Goal: Task Accomplishment & Management: Use online tool/utility

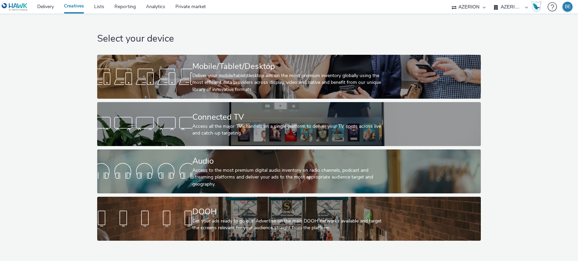
select select "79162ed7-0017-4339-93b0-3399b708648f"
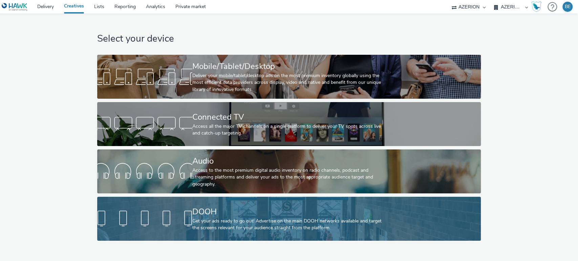
click at [229, 224] on div "Get your ads ready to go out! Advertise on the main DOOH networks available and…" at bounding box center [287, 225] width 191 height 14
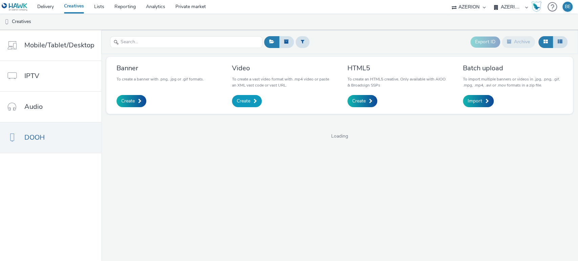
click at [244, 102] on span "Create" at bounding box center [244, 101] width 14 height 7
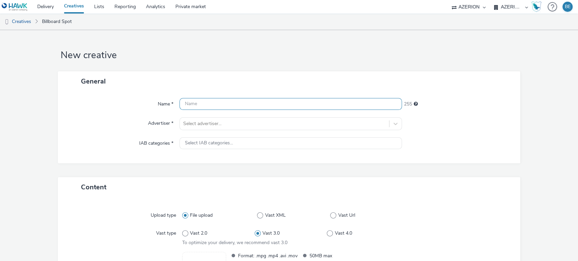
click at [233, 104] on input "text" at bounding box center [290, 104] width 223 height 12
type input "La Mie De Pain - DOOH Creative - [DATE]"
click at [96, 99] on div "Name *" at bounding box center [122, 104] width 115 height 12
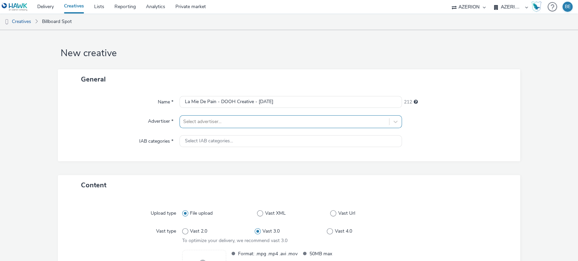
click at [225, 121] on div at bounding box center [284, 122] width 203 height 8
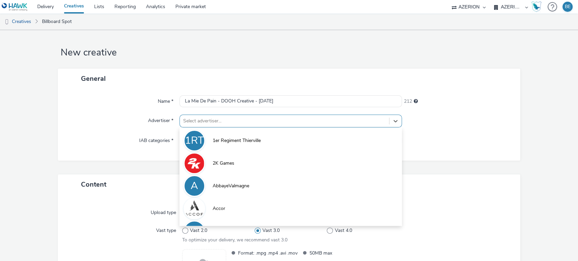
type input "a"
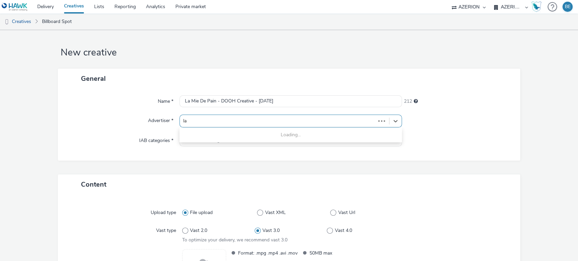
type input "la m"
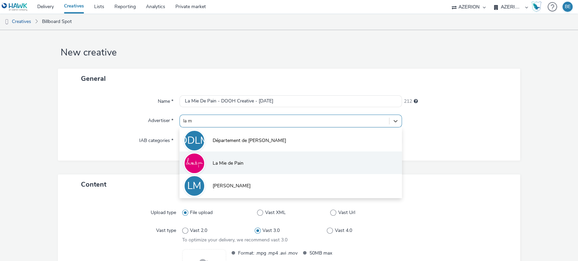
click at [225, 165] on span "La Mie de Pain" at bounding box center [228, 163] width 31 height 7
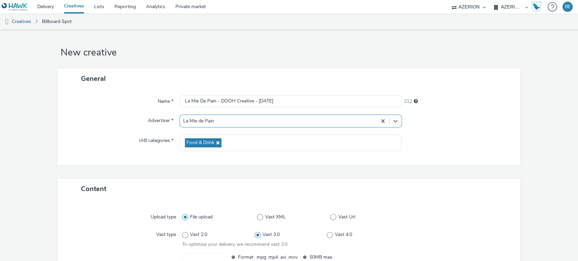
scroll to position [63, 0]
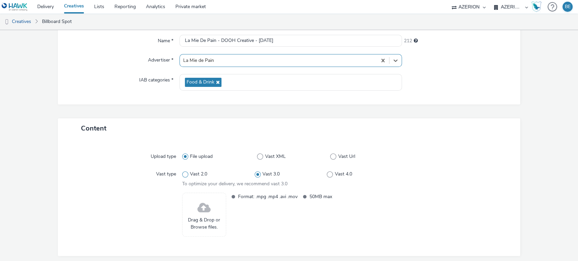
click at [184, 176] on span at bounding box center [185, 175] width 6 height 6
click at [184, 176] on input "Vast 2.0" at bounding box center [184, 174] width 4 height 4
radio input "true"
radio input "false"
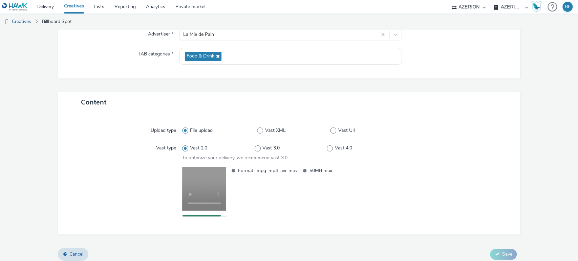
click at [55, 170] on form "New creative General Name * La Mie De Pain - DOOH Creative - [DATE] 212 Adverti…" at bounding box center [289, 103] width 578 height 325
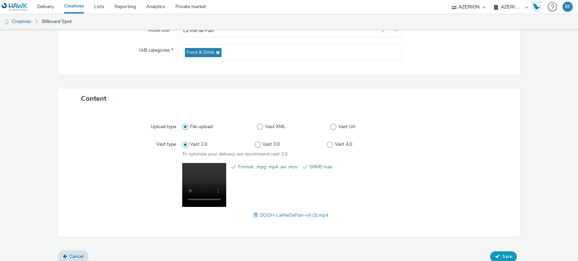
click at [495, 258] on icon at bounding box center [497, 256] width 5 height 5
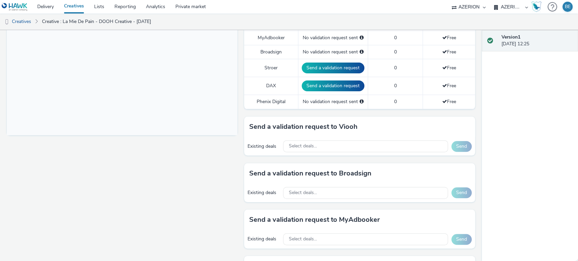
scroll to position [223, 0]
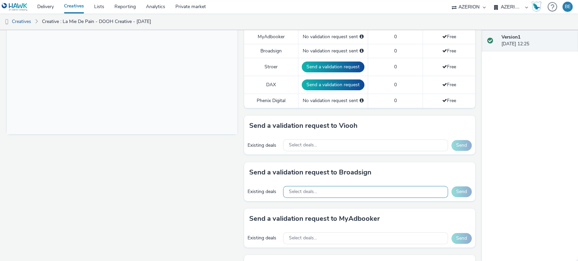
click at [298, 192] on span "Select deals..." at bounding box center [302, 192] width 28 height 6
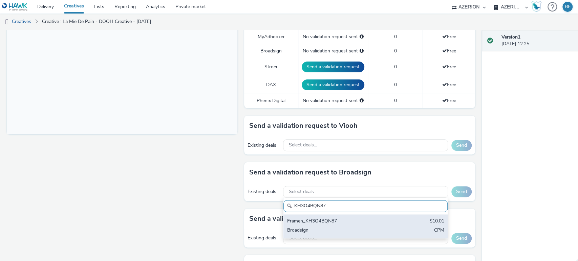
click at [316, 220] on div "Framen_KH3O4BQN87" at bounding box center [339, 222] width 104 height 8
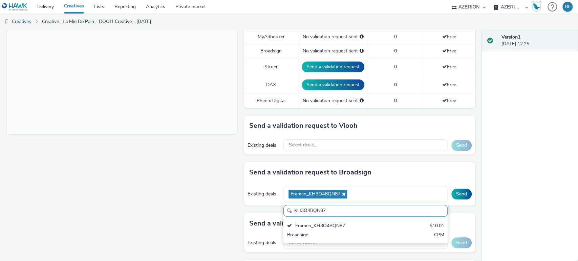
paste input "axDlX-4112"
type input "axDlX-41127"
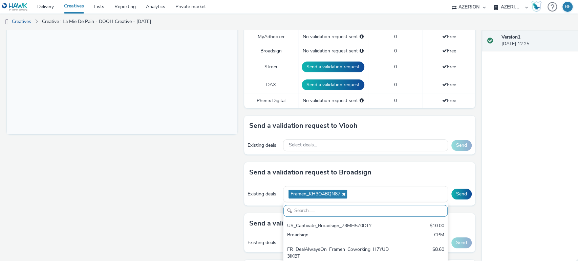
paste input "7OIUH1LWBP"
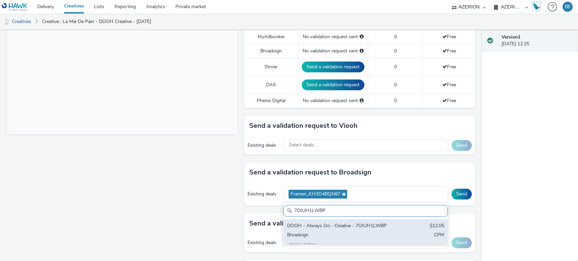
type input "7OIUH1LWBP"
click at [341, 233] on div "Broadsign" at bounding box center [339, 236] width 104 height 8
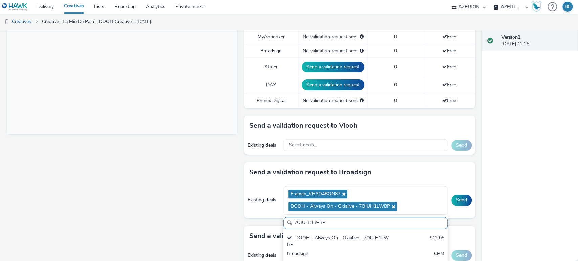
click at [235, 194] on div "Fullscreen" at bounding box center [124, 158] width 234 height 602
click at [457, 200] on button "Send" at bounding box center [461, 200] width 20 height 11
